Goal: Information Seeking & Learning: Stay updated

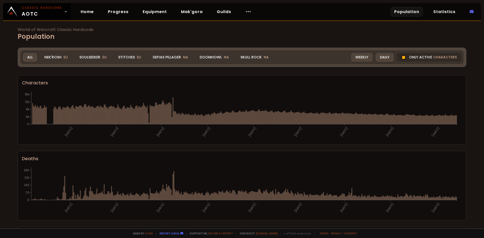
click at [358, 55] on div "Weekly" at bounding box center [361, 57] width 21 height 9
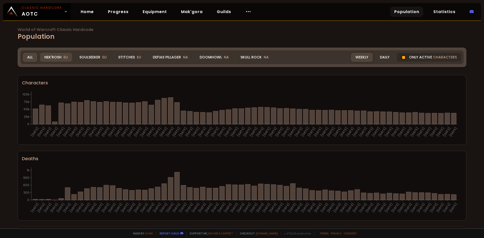
click at [55, 55] on div "Nek'Rosh EU" at bounding box center [56, 57] width 32 height 9
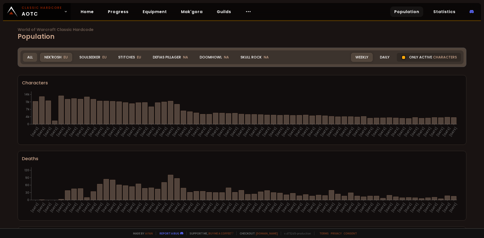
click at [30, 58] on div "All" at bounding box center [30, 57] width 14 height 9
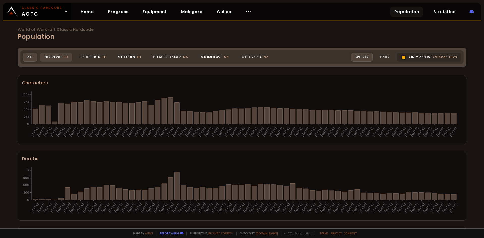
click at [61, 57] on div "Nek'Rosh EU" at bounding box center [56, 57] width 32 height 9
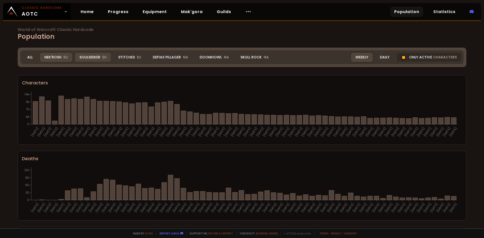
click at [90, 56] on div "Soulseeker EU" at bounding box center [93, 57] width 36 height 9
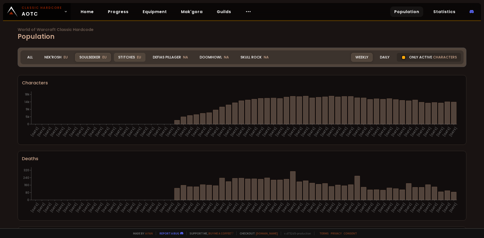
click at [133, 57] on div "Stitches EU" at bounding box center [130, 57] width 32 height 9
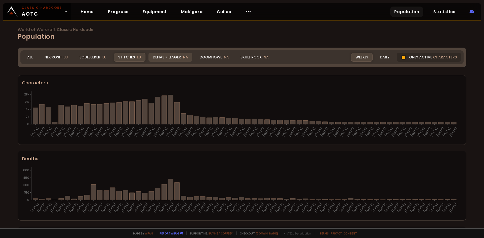
click at [158, 59] on div "Defias Pillager NA" at bounding box center [171, 57] width 44 height 9
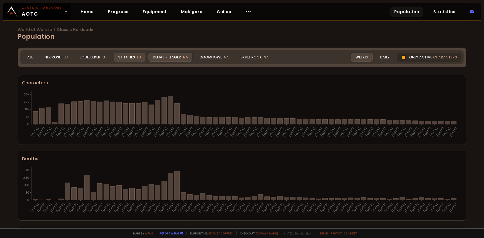
click at [125, 59] on div "Stitches EU" at bounding box center [130, 57] width 32 height 9
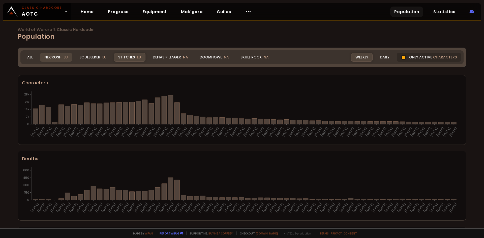
click at [52, 56] on div "Nek'Rosh EU" at bounding box center [56, 57] width 32 height 9
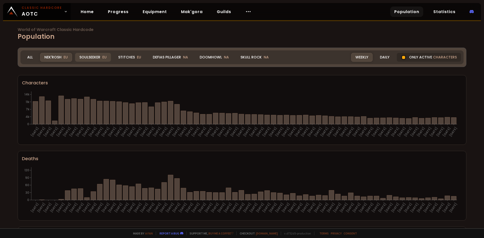
click at [98, 56] on div "Soulseeker EU" at bounding box center [93, 57] width 36 height 9
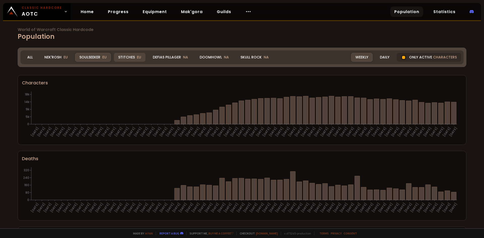
click at [130, 58] on div "Stitches EU" at bounding box center [130, 57] width 32 height 9
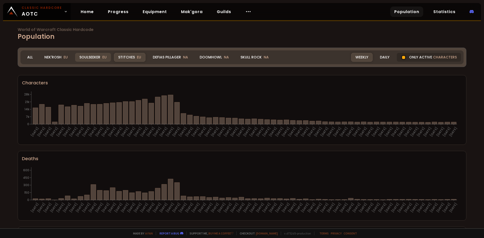
click at [94, 56] on div "Soulseeker EU" at bounding box center [93, 57] width 36 height 9
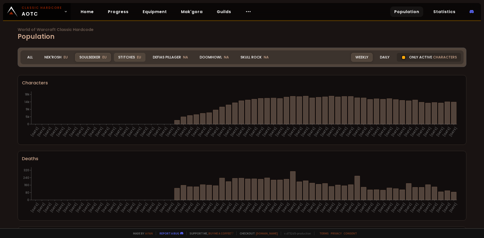
click at [130, 59] on div "Stitches EU" at bounding box center [130, 57] width 32 height 9
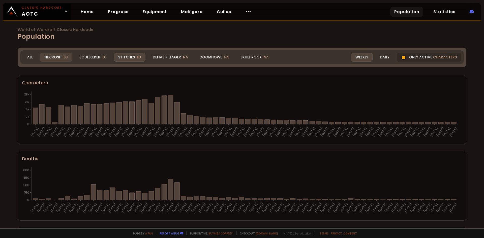
click at [66, 60] on div "Nek'Rosh EU" at bounding box center [56, 57] width 32 height 9
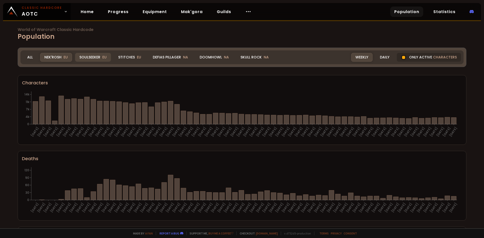
click at [85, 56] on div "Soulseeker EU" at bounding box center [93, 57] width 36 height 9
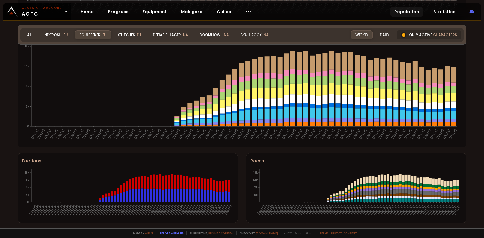
scroll to position [276, 0]
